Goal: Task Accomplishment & Management: Use online tool/utility

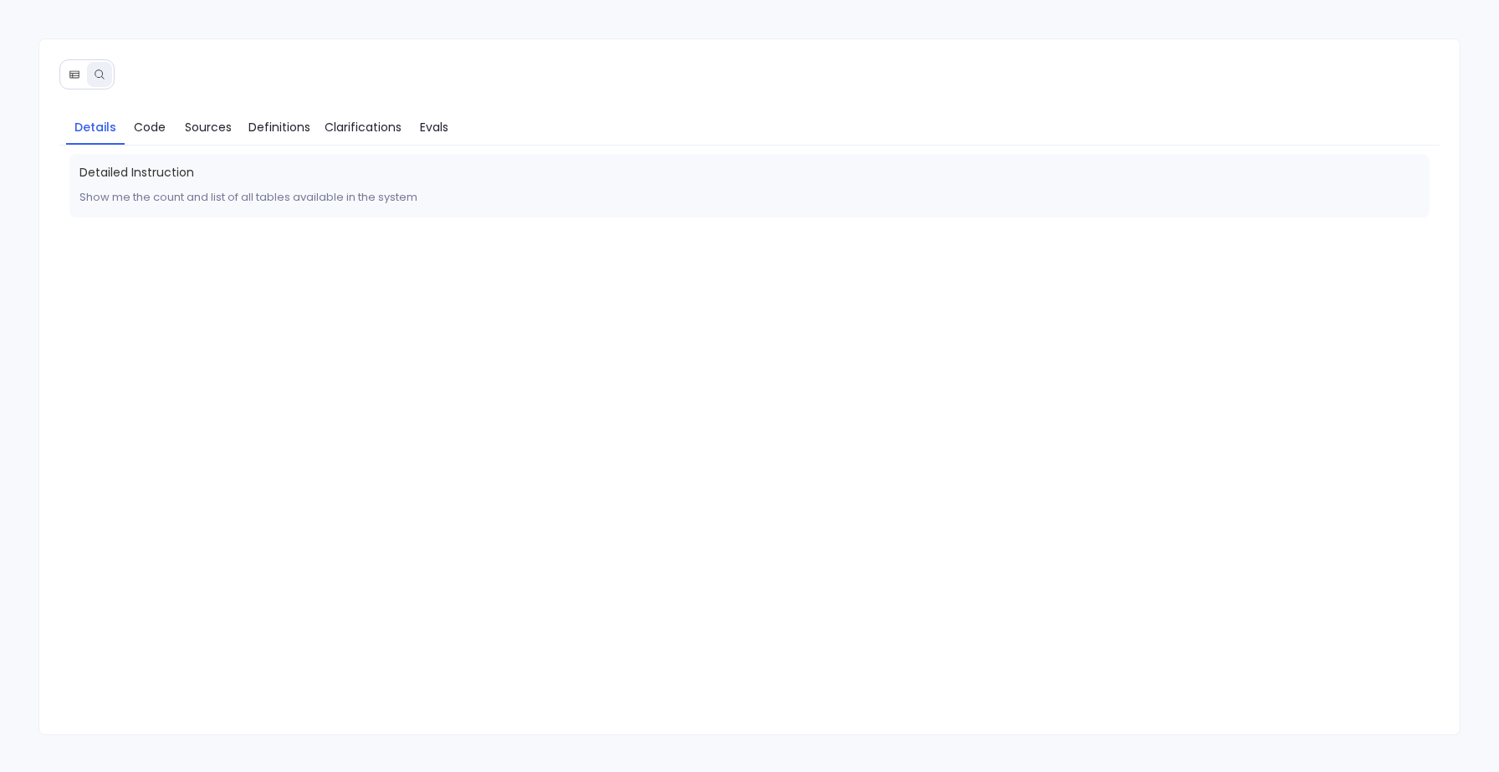
click at [74, 69] on icon at bounding box center [75, 75] width 12 height 12
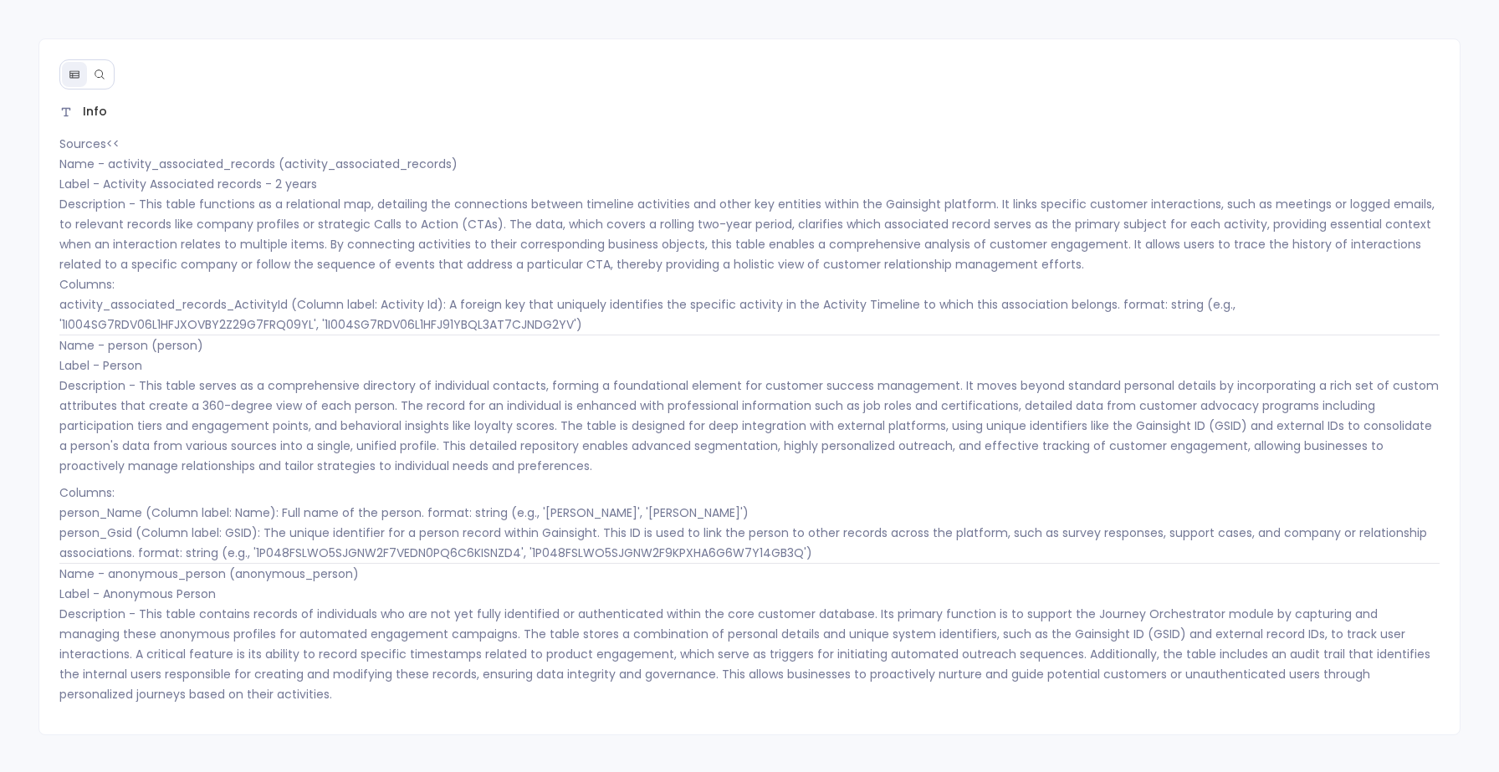
click at [110, 65] on button at bounding box center [99, 74] width 25 height 25
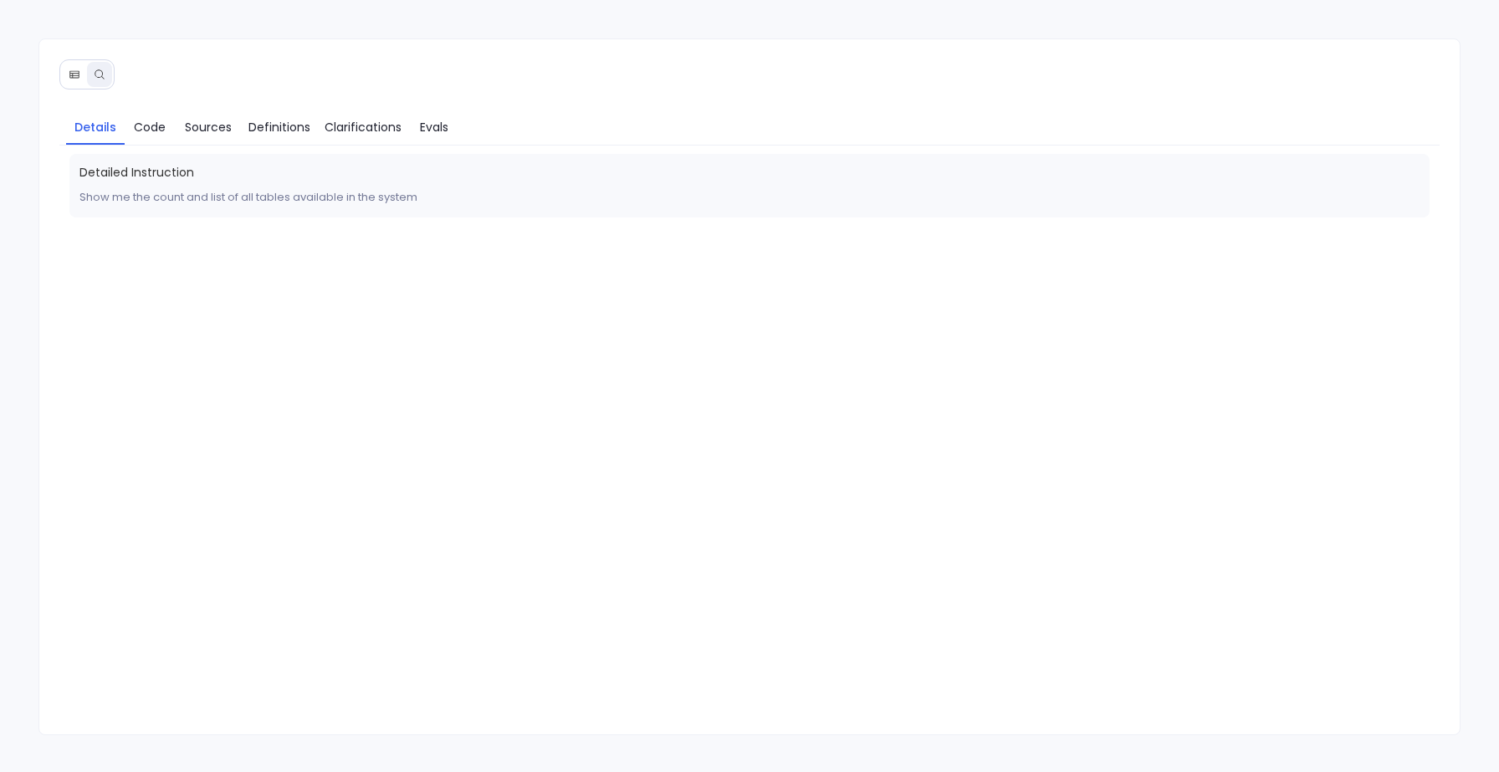
click at [76, 66] on button at bounding box center [74, 74] width 25 height 25
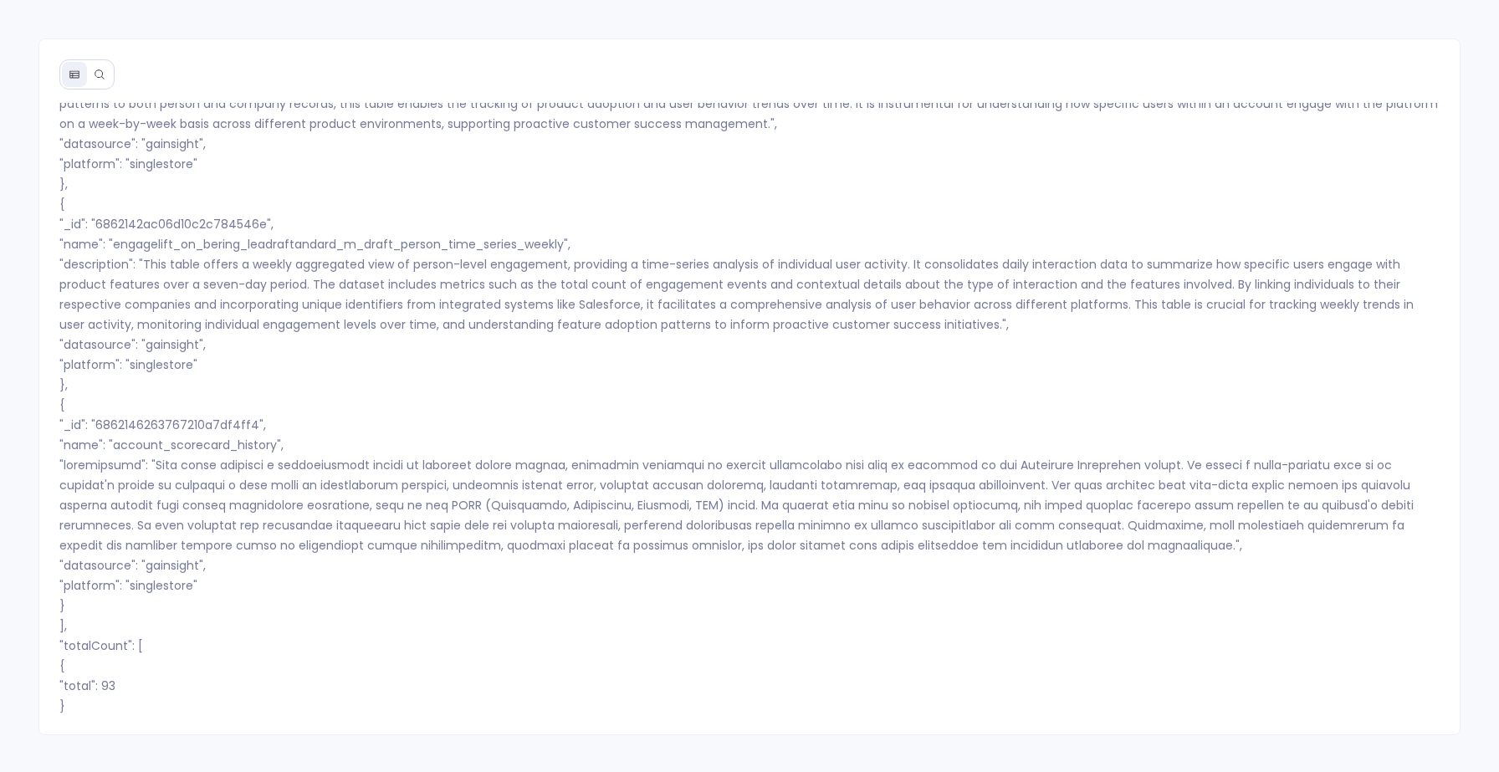
scroll to position [2, 0]
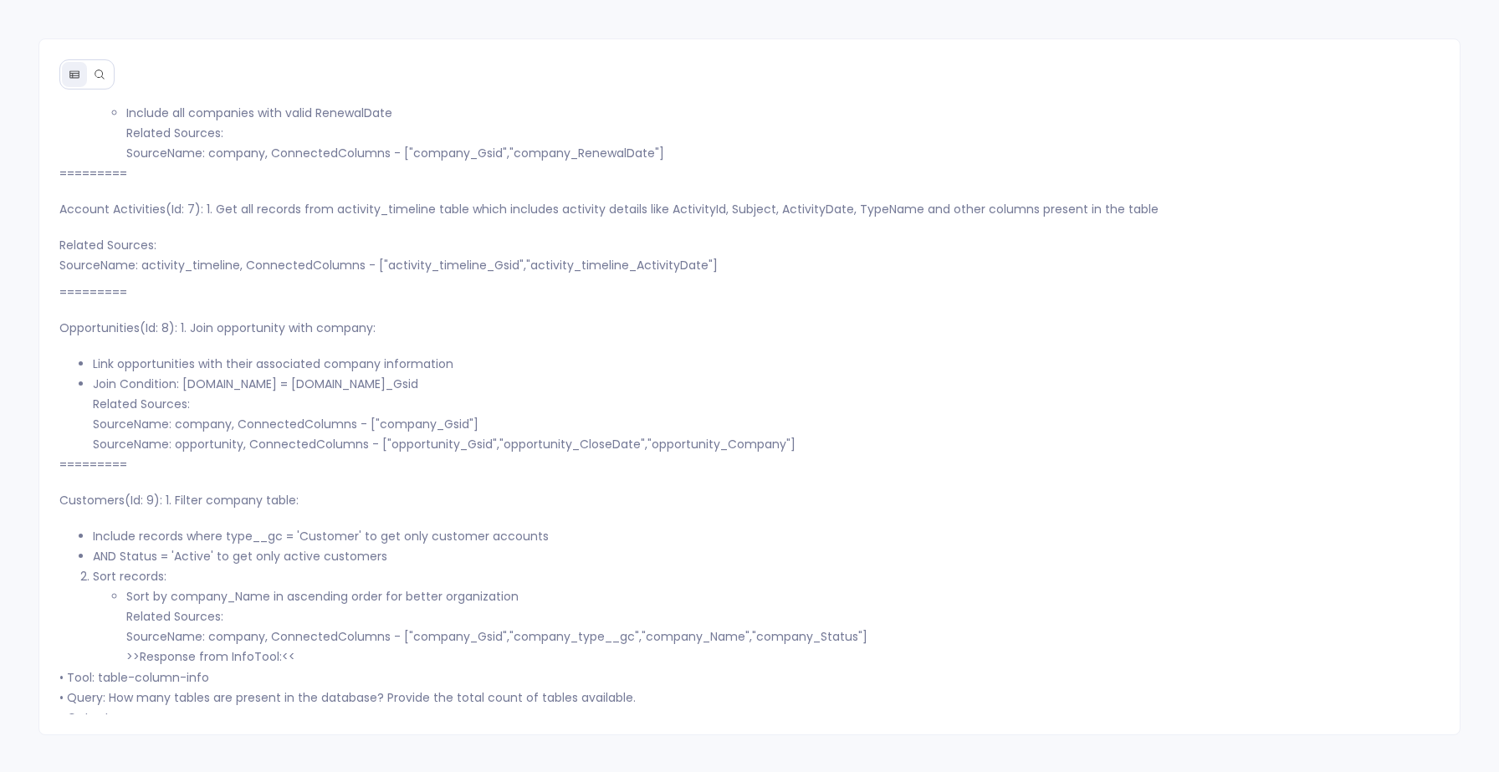
scroll to position [5153, 0]
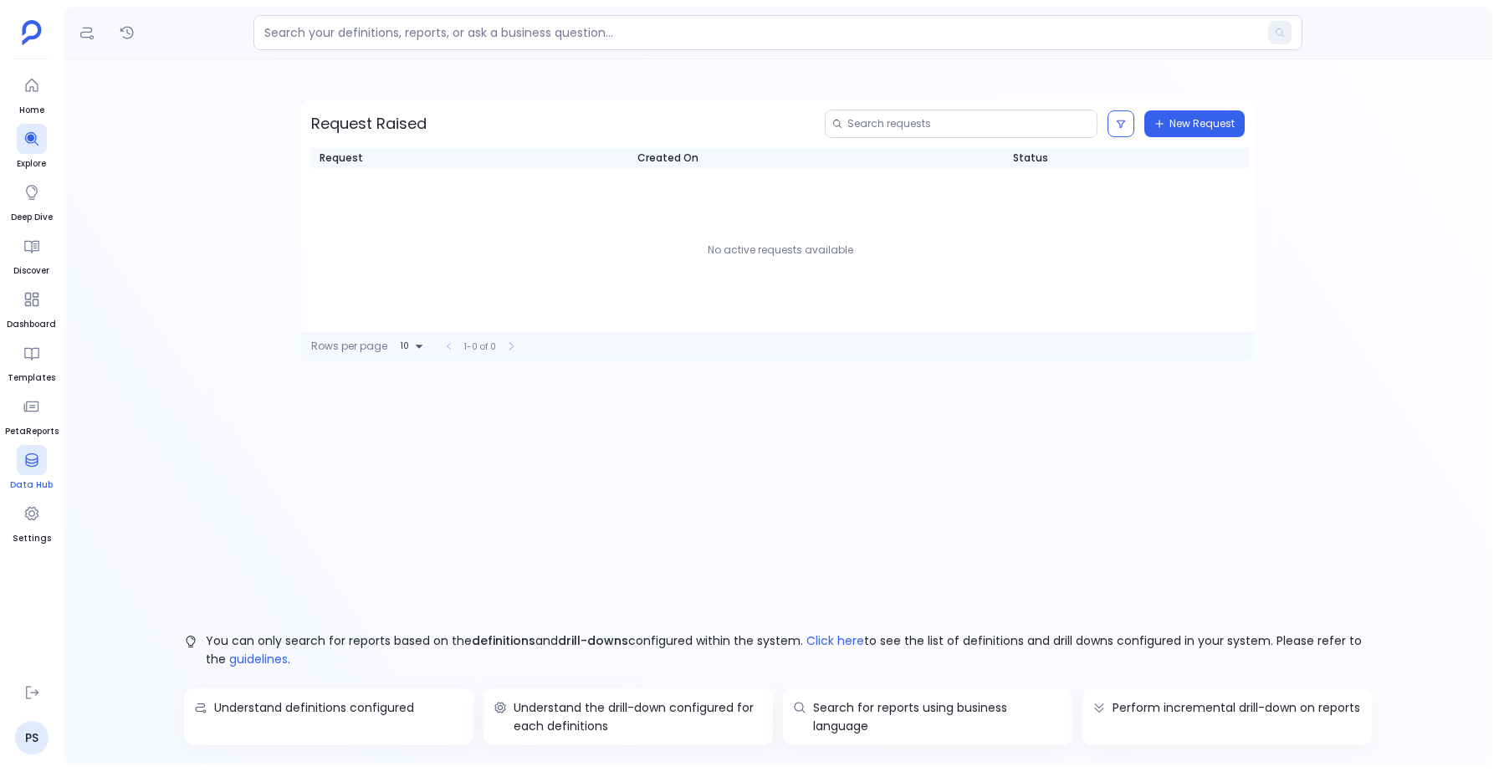
click at [27, 470] on div at bounding box center [32, 460] width 30 height 30
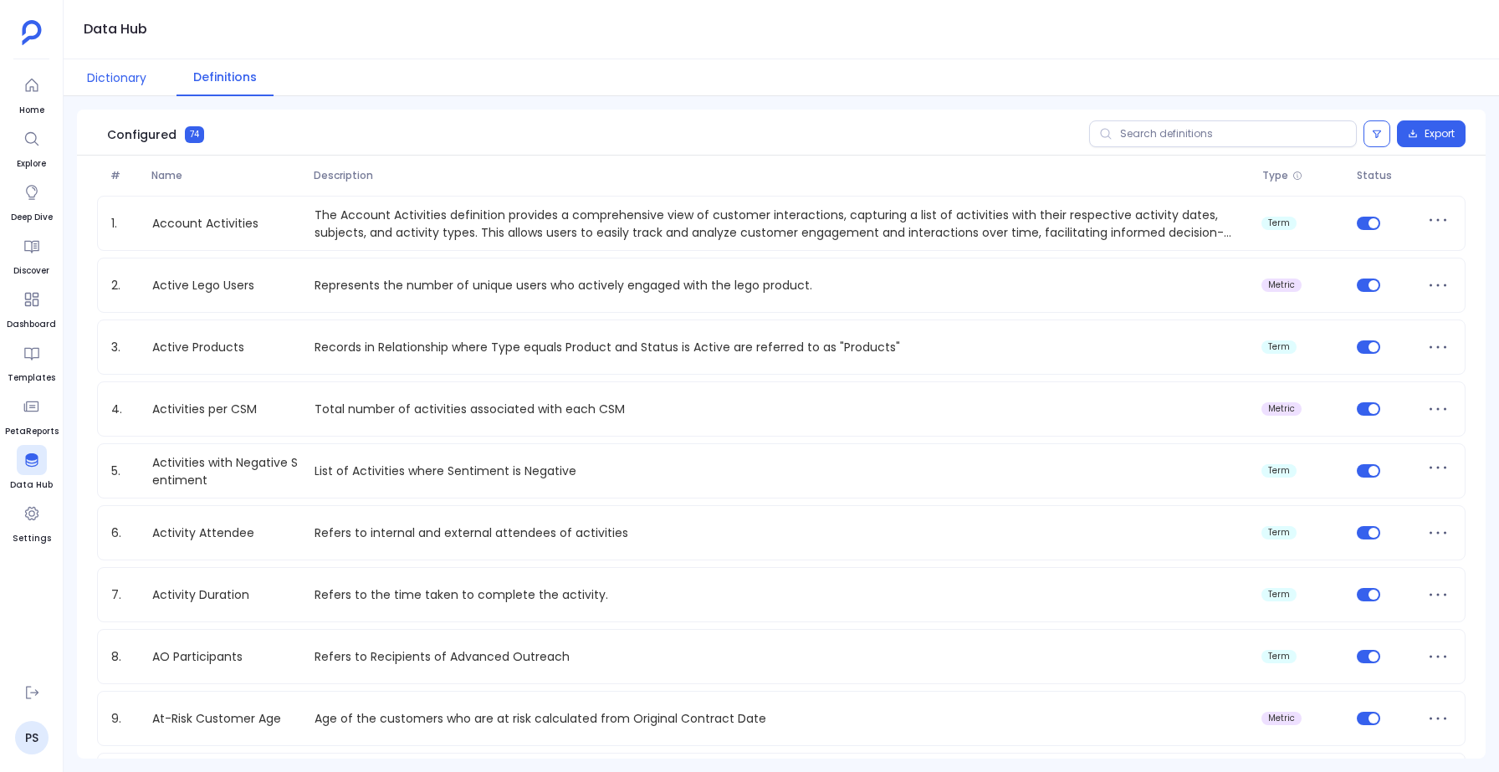
click at [124, 90] on button "Dictionary" at bounding box center [116, 77] width 93 height 37
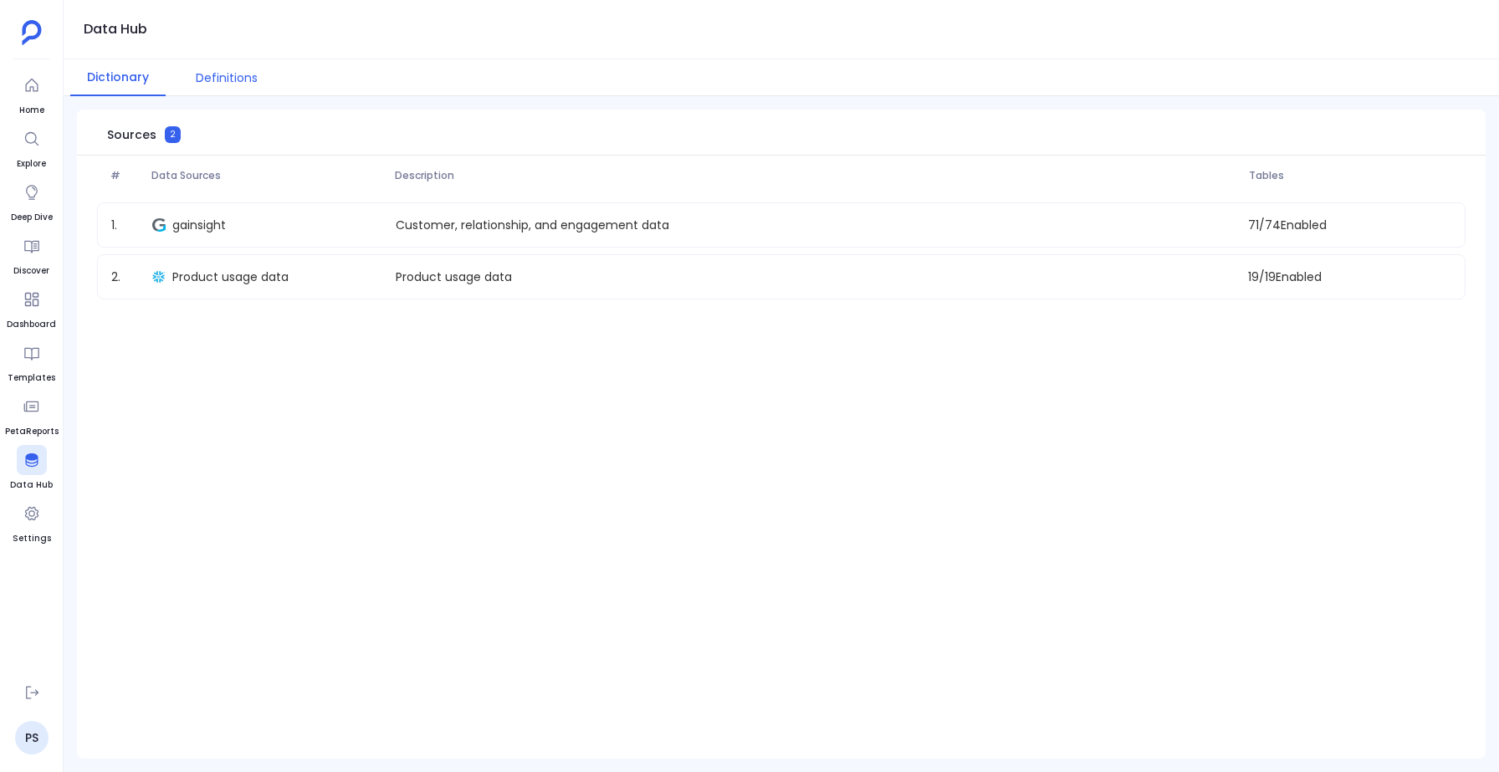
click at [242, 73] on button "Definitions" at bounding box center [226, 77] width 95 height 37
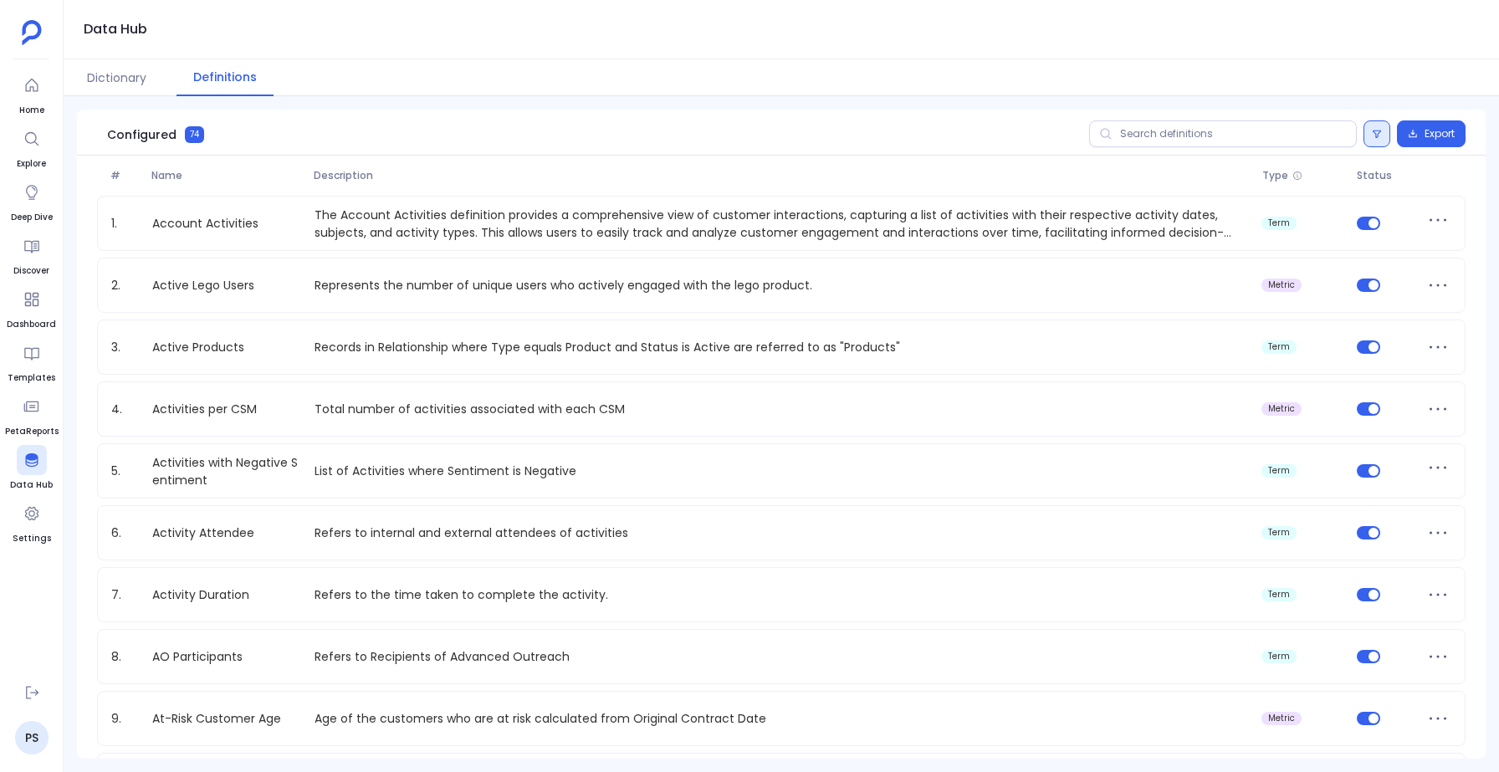
click at [1373, 137] on icon at bounding box center [1377, 135] width 8 height 8
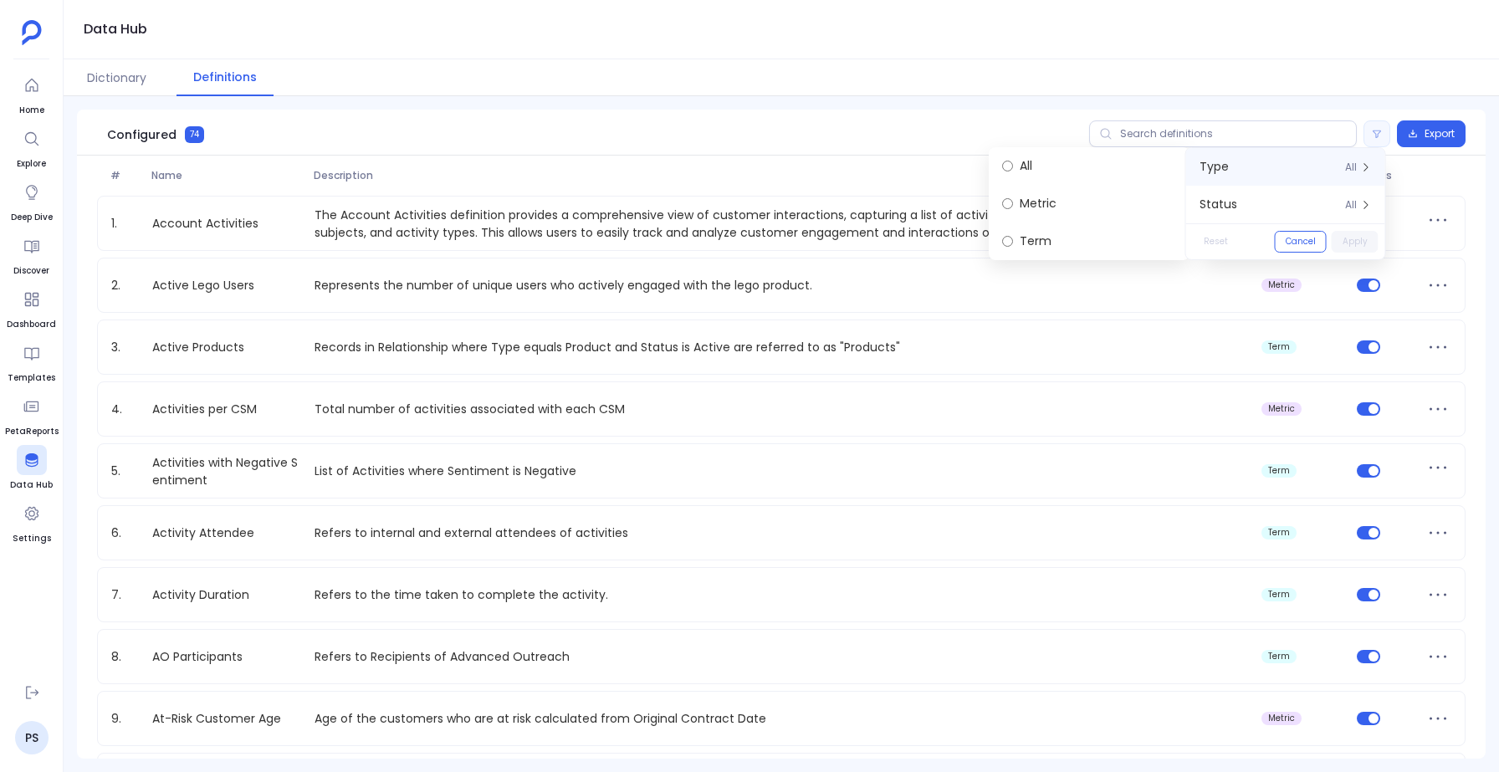
click at [1255, 75] on div "Dictionary Definitions" at bounding box center [782, 77] width 1436 height 37
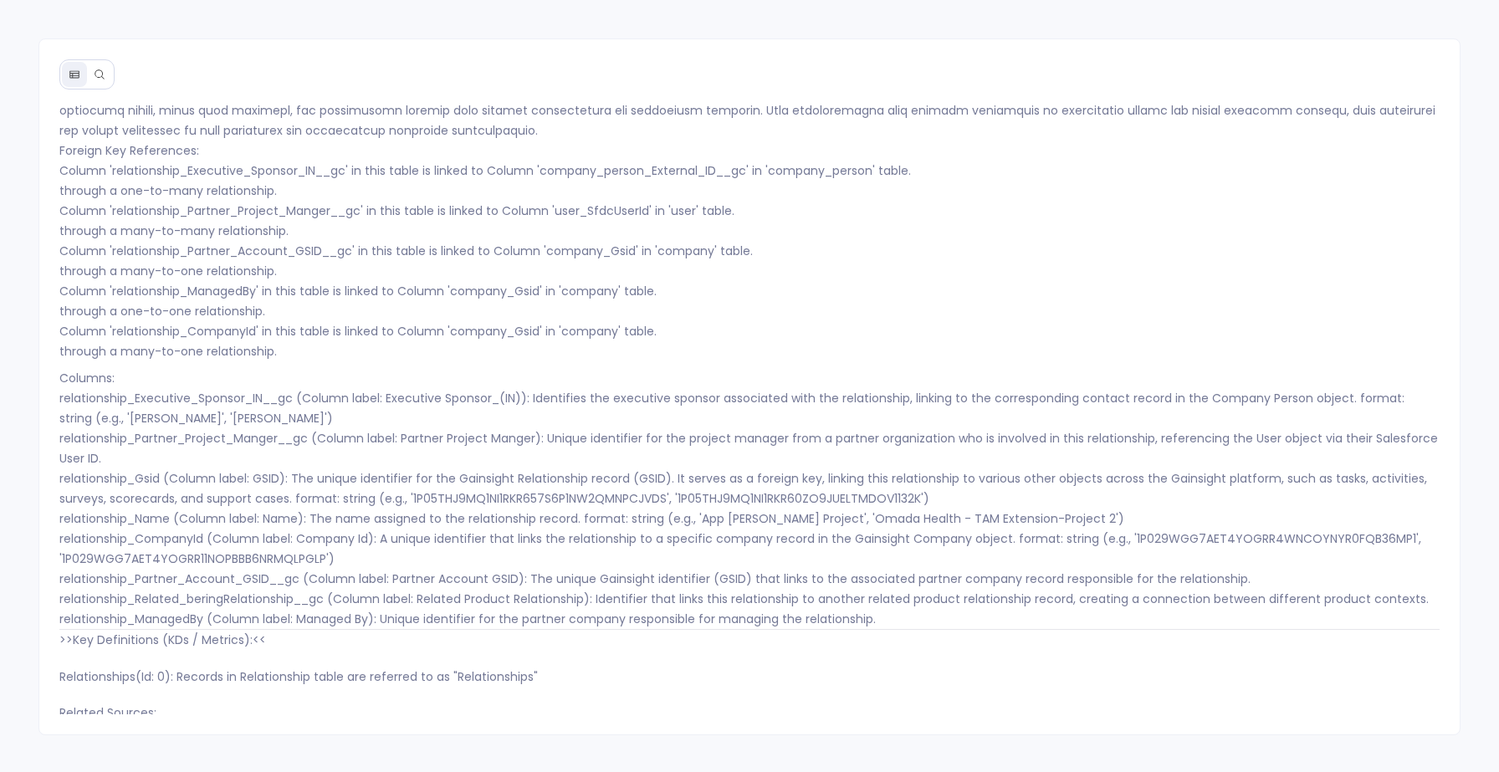
scroll to position [7476, 0]
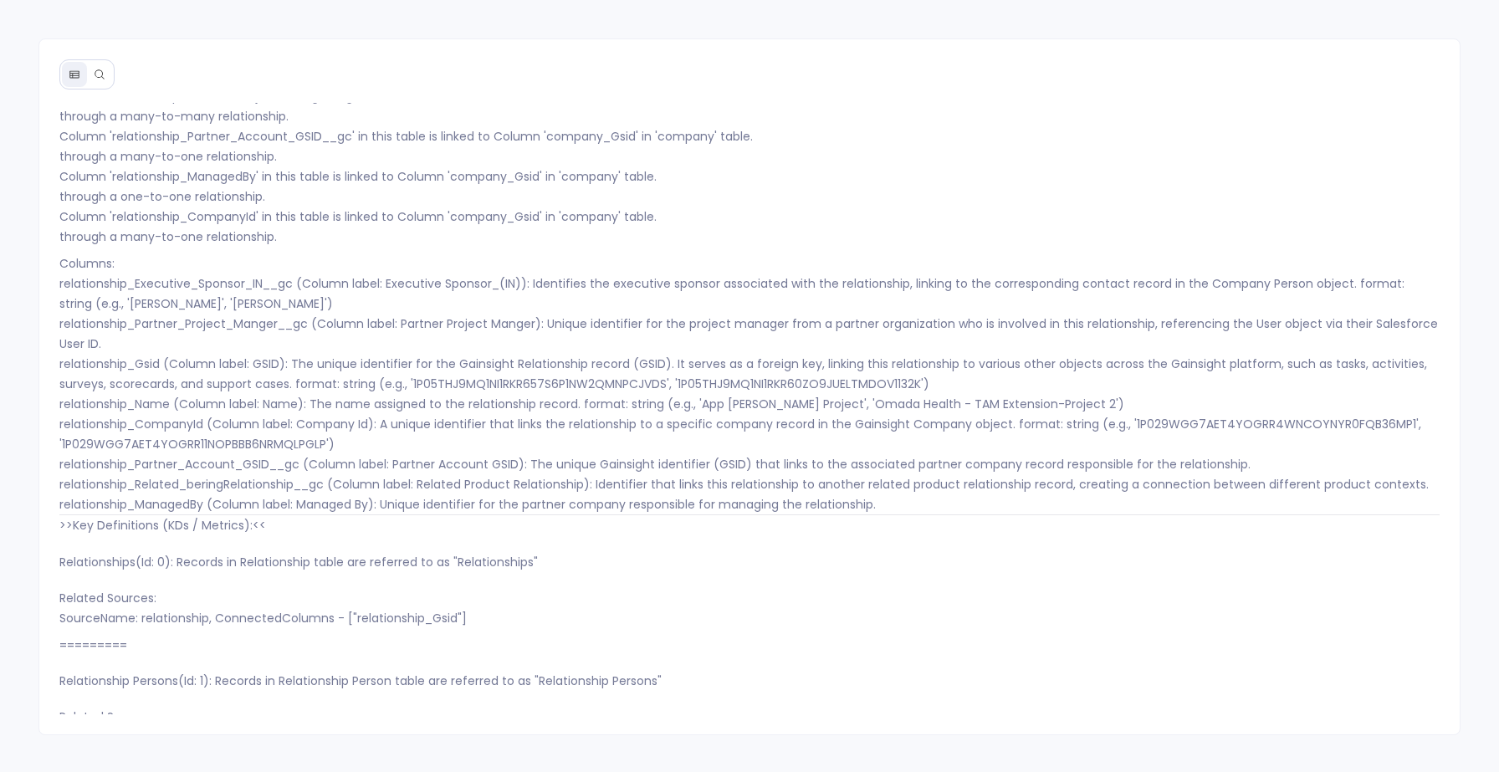
click at [93, 75] on button at bounding box center [99, 74] width 25 height 25
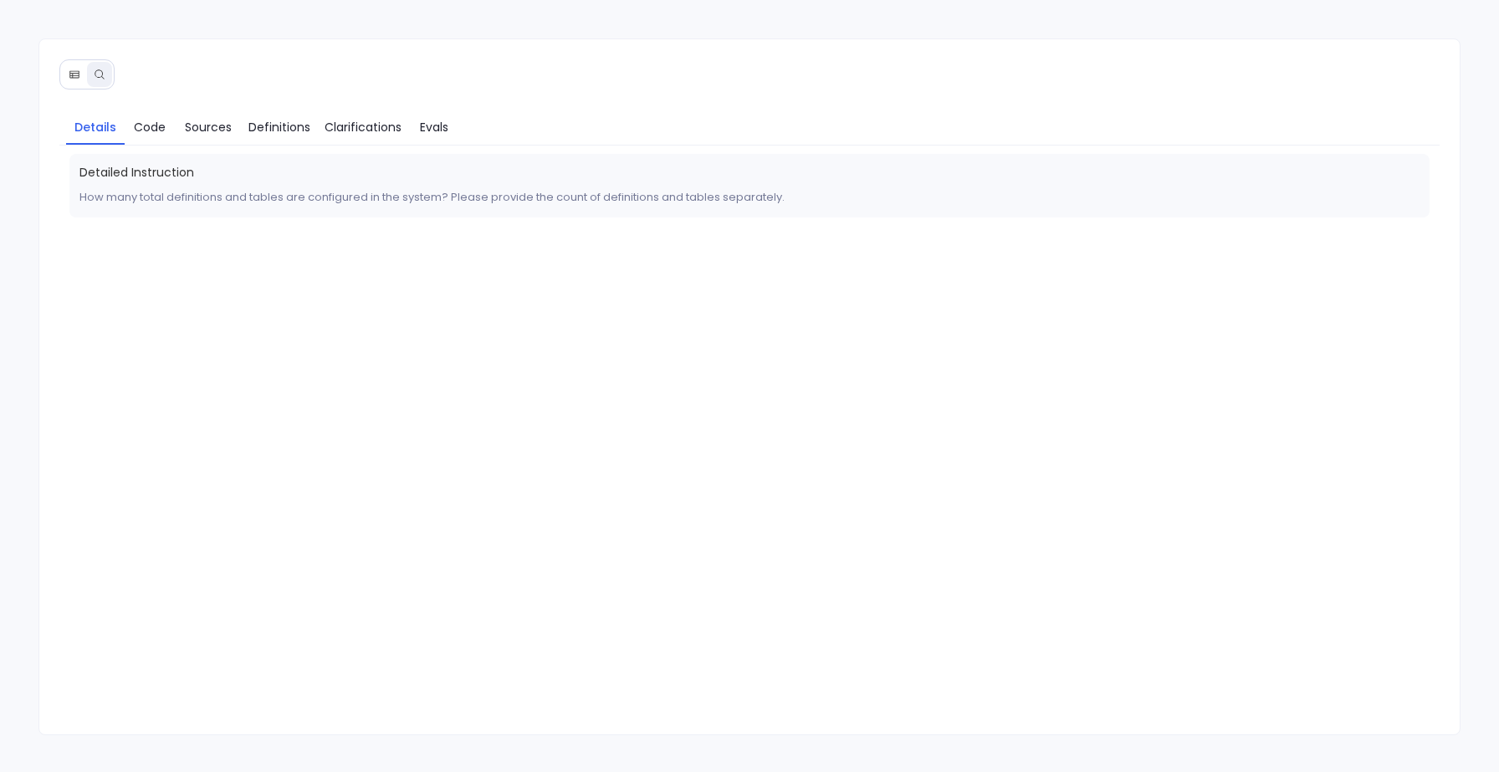
click at [71, 76] on icon at bounding box center [75, 75] width 12 height 12
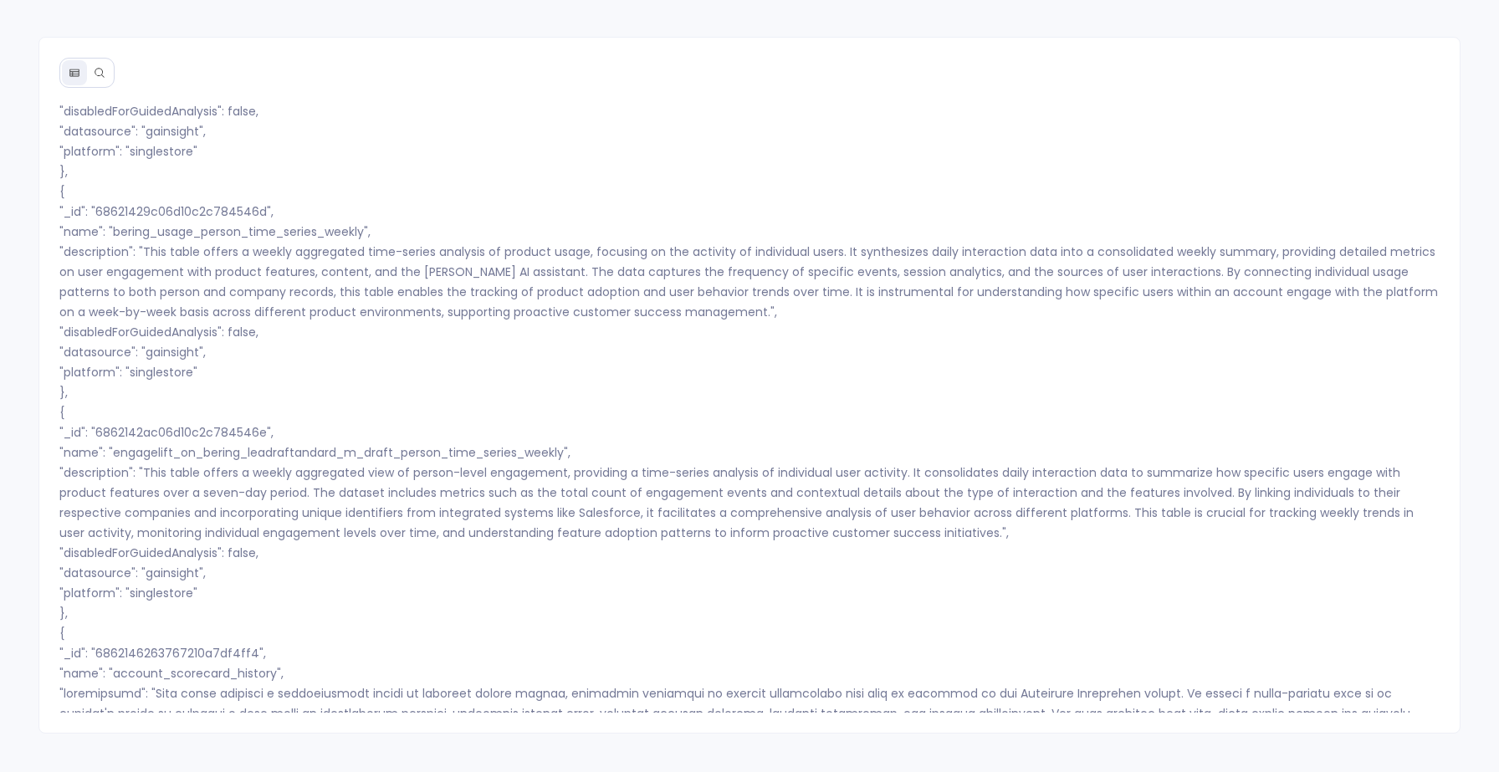
scroll to position [17883, 0]
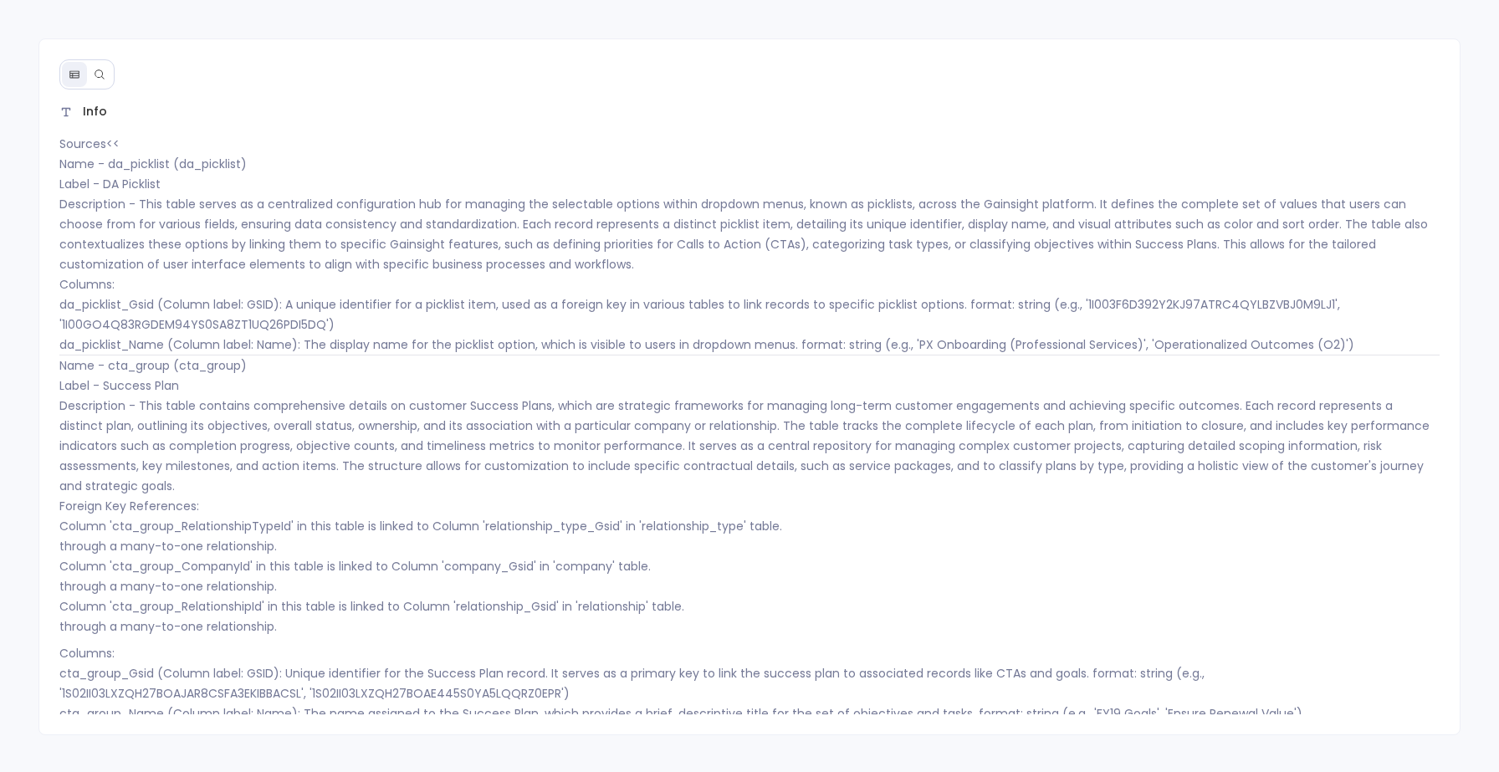
click at [97, 74] on icon at bounding box center [100, 75] width 12 height 12
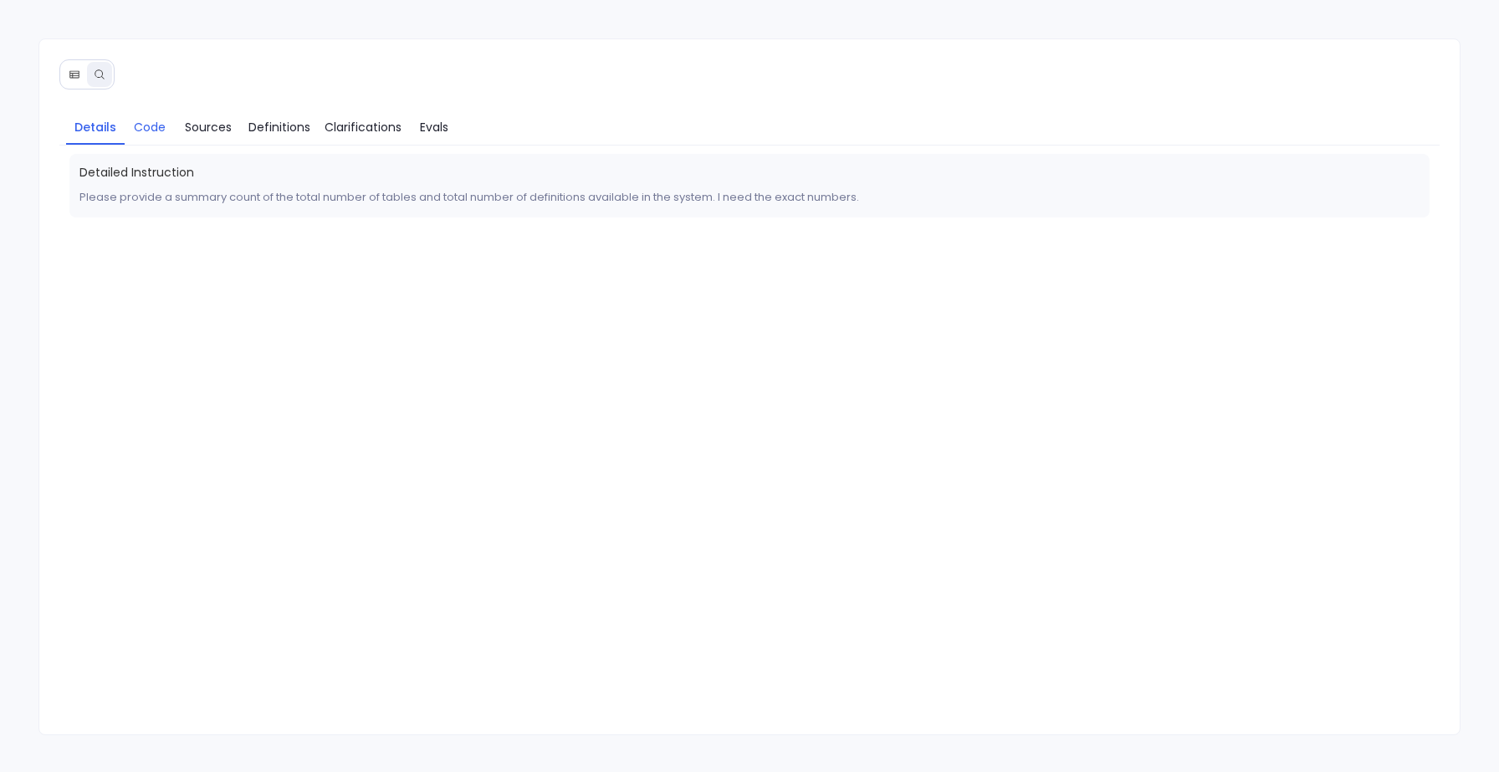
click at [154, 131] on span "Code" at bounding box center [150, 127] width 32 height 18
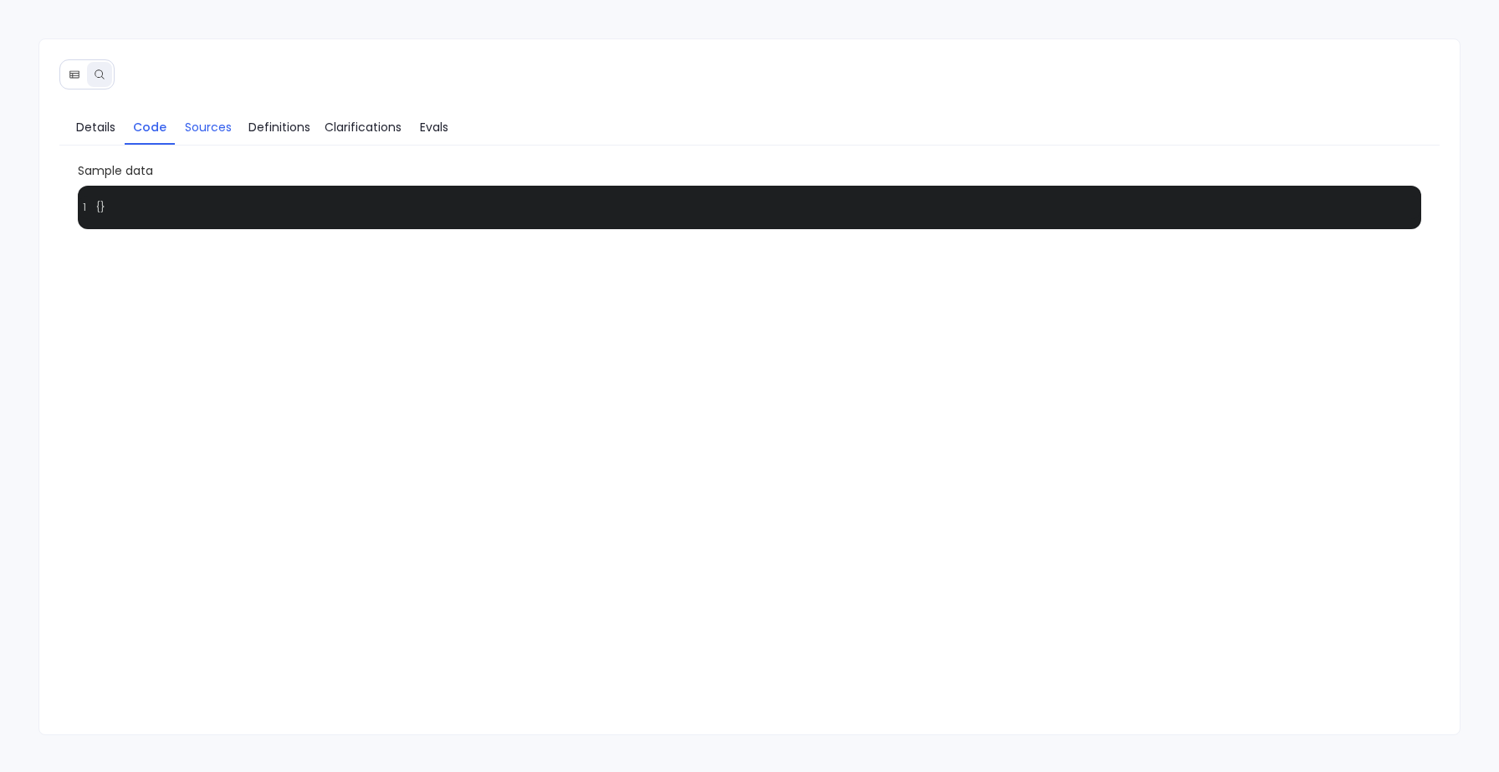
click at [224, 129] on span "Sources" at bounding box center [208, 127] width 47 height 18
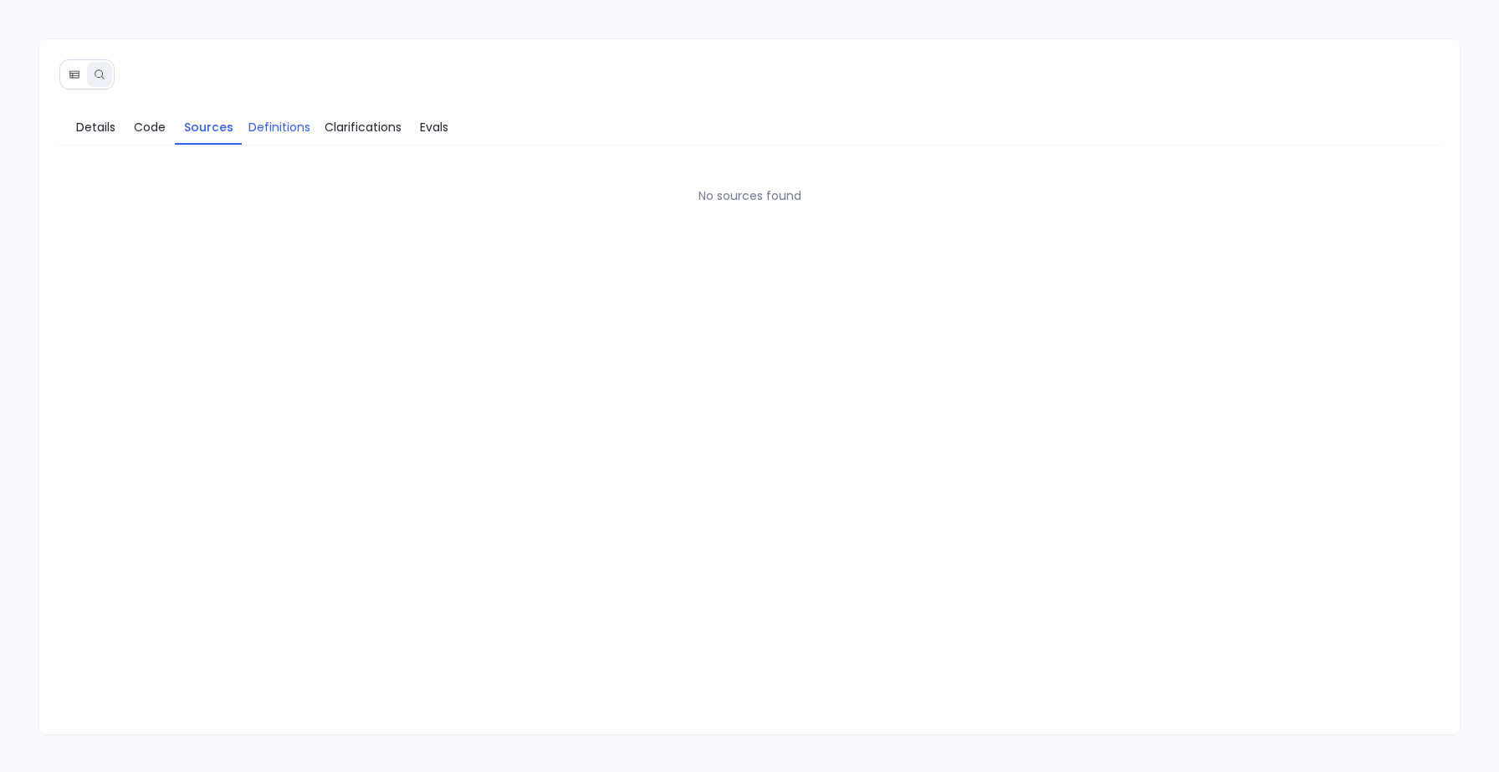
click at [295, 128] on span "Definitions" at bounding box center [280, 127] width 62 height 18
click at [373, 128] on span "Clarifications" at bounding box center [363, 127] width 77 height 18
click at [416, 131] on link "Evals" at bounding box center [434, 127] width 50 height 35
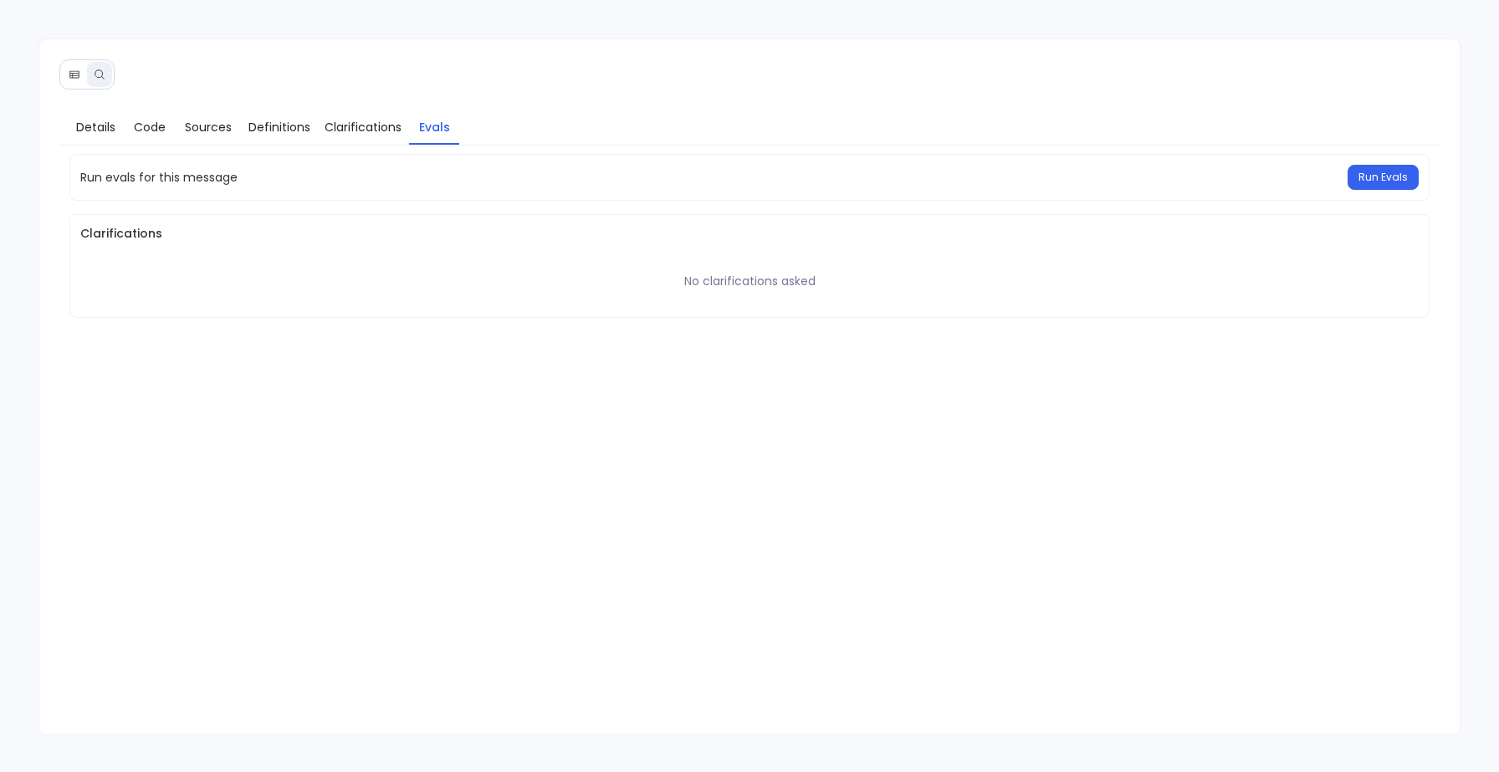
click at [70, 80] on button at bounding box center [74, 74] width 25 height 25
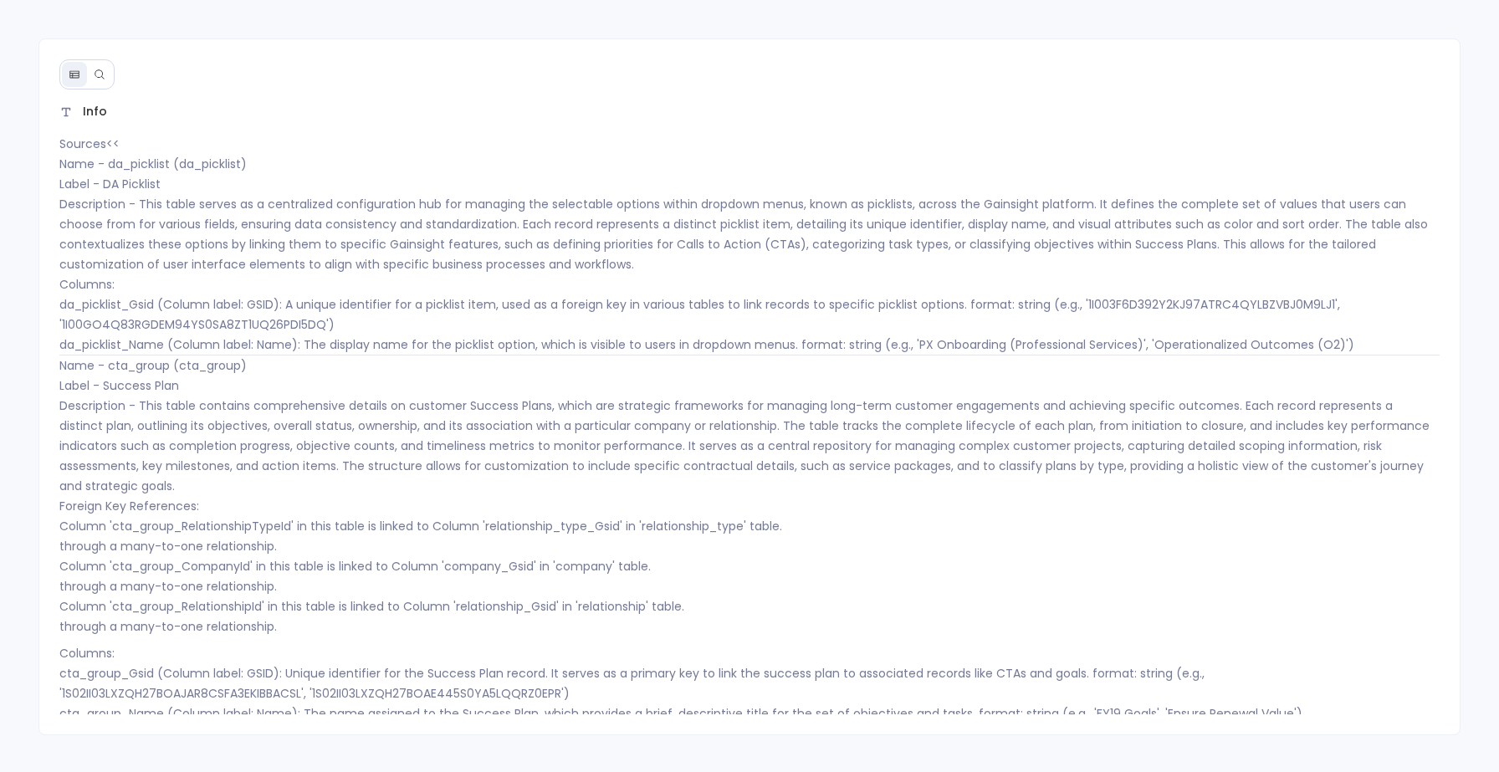
click at [103, 84] on button at bounding box center [99, 74] width 25 height 25
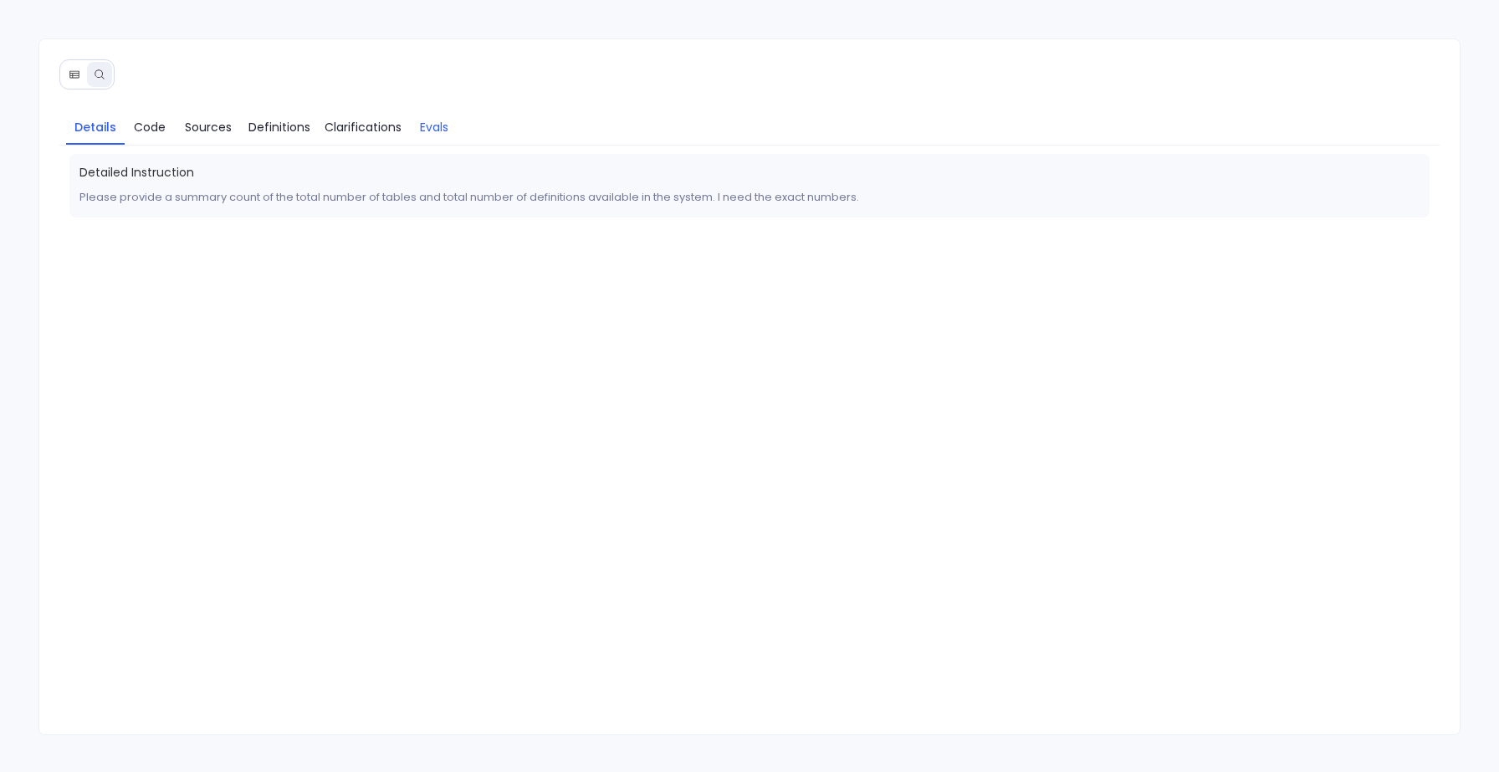
click at [454, 124] on link "Evals" at bounding box center [434, 127] width 50 height 35
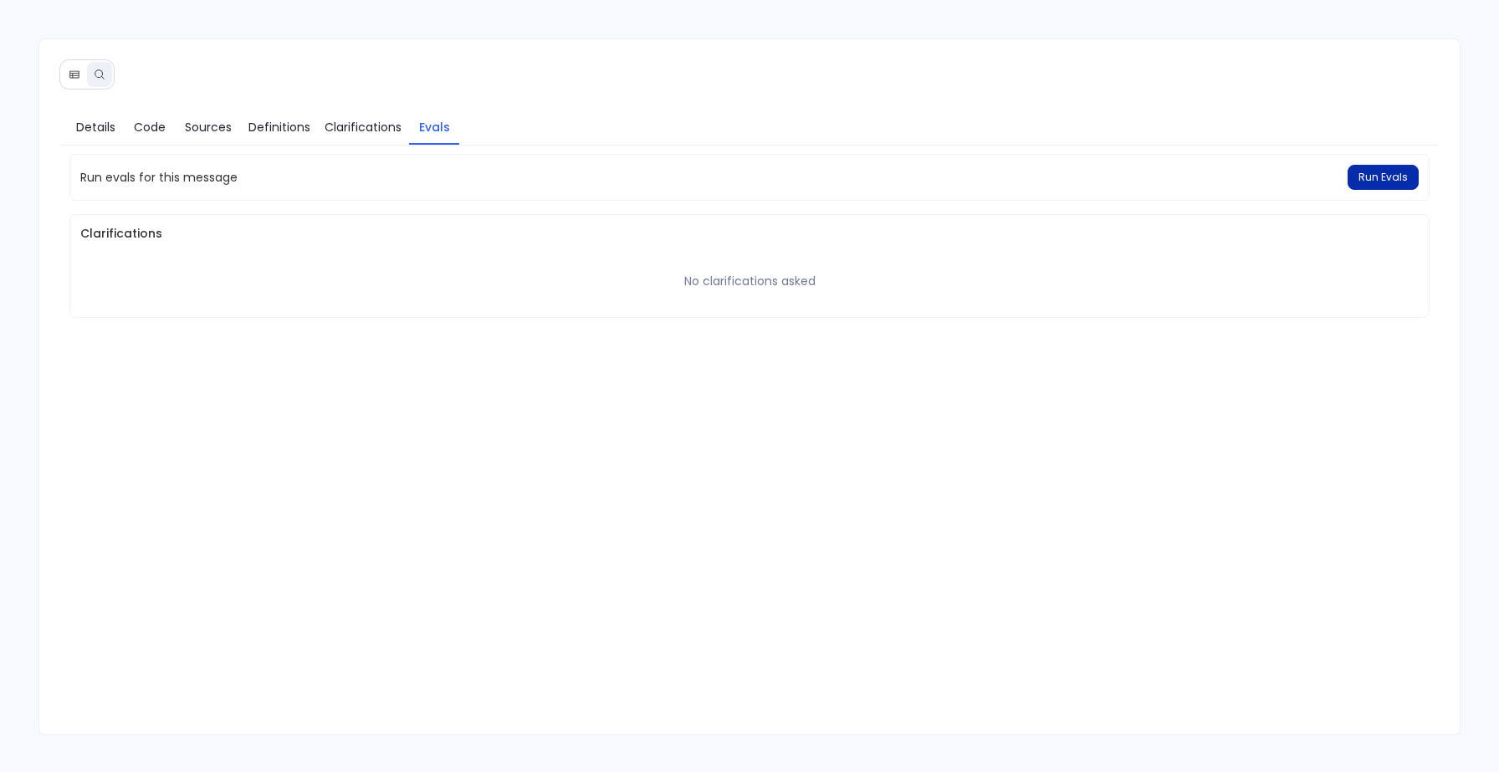
click at [1389, 176] on span "Run Evals" at bounding box center [1383, 177] width 49 height 13
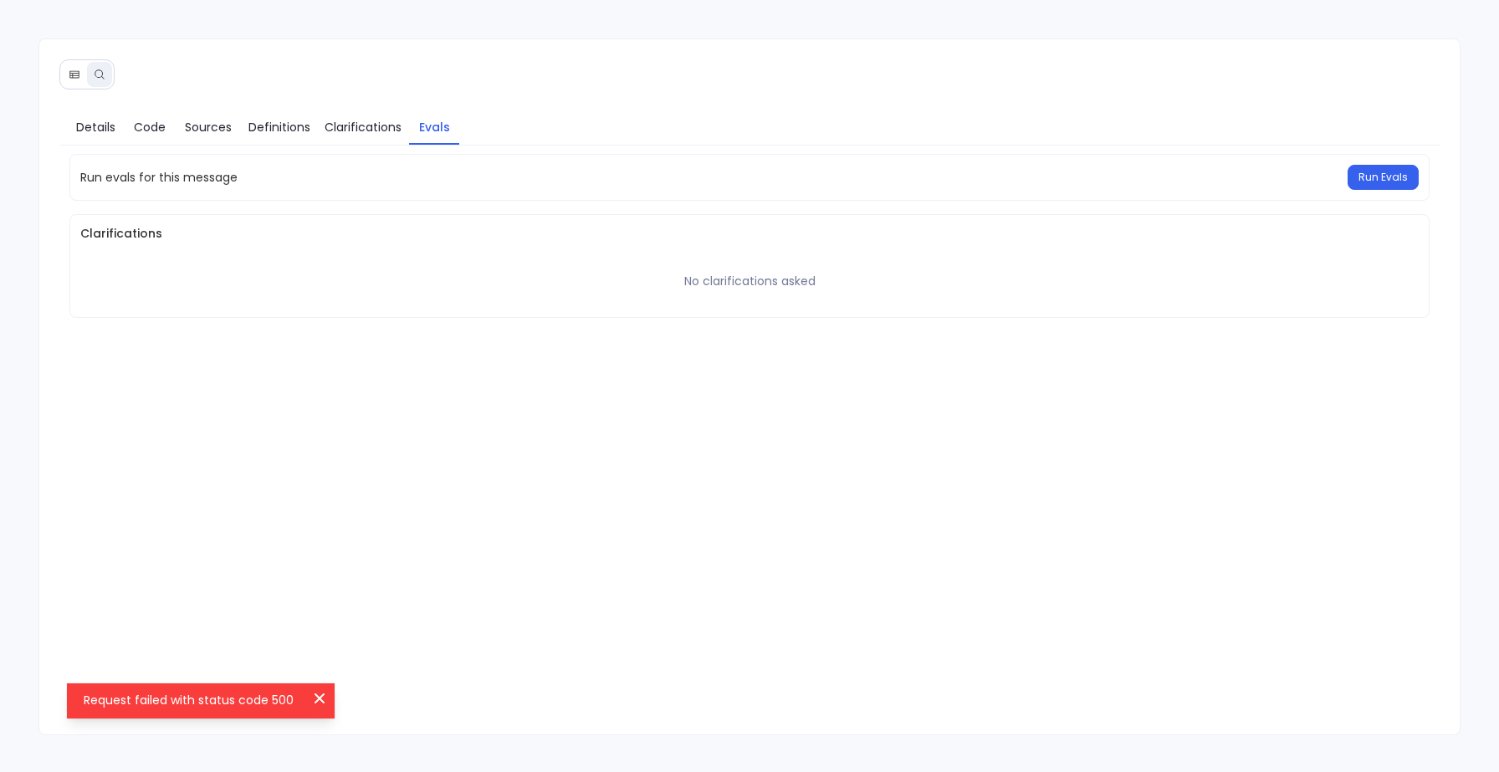
click at [76, 71] on icon at bounding box center [73, 75] width 9 height 8
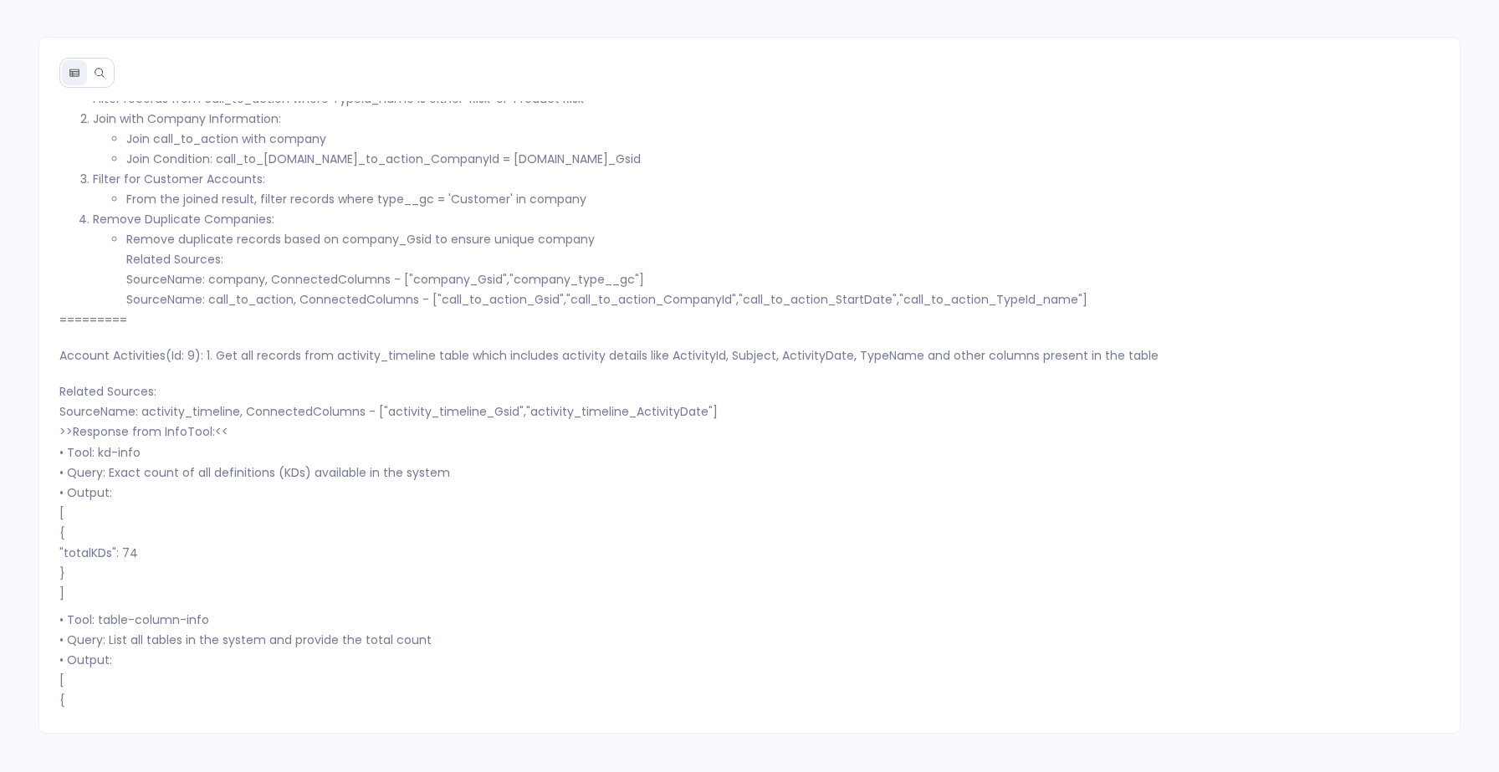
scroll to position [5836, 0]
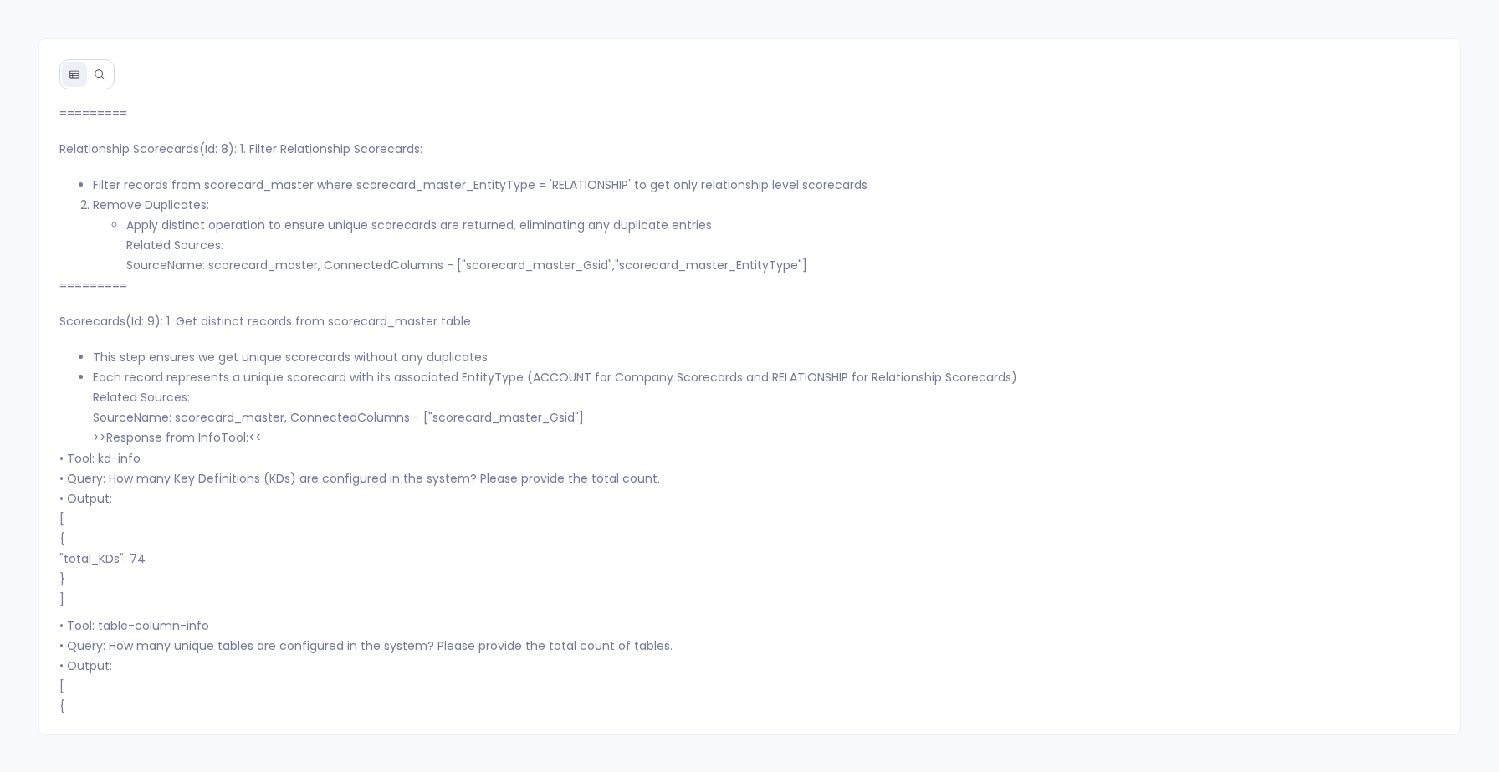
scroll to position [2, 0]
